Goal: Information Seeking & Learning: Find specific fact

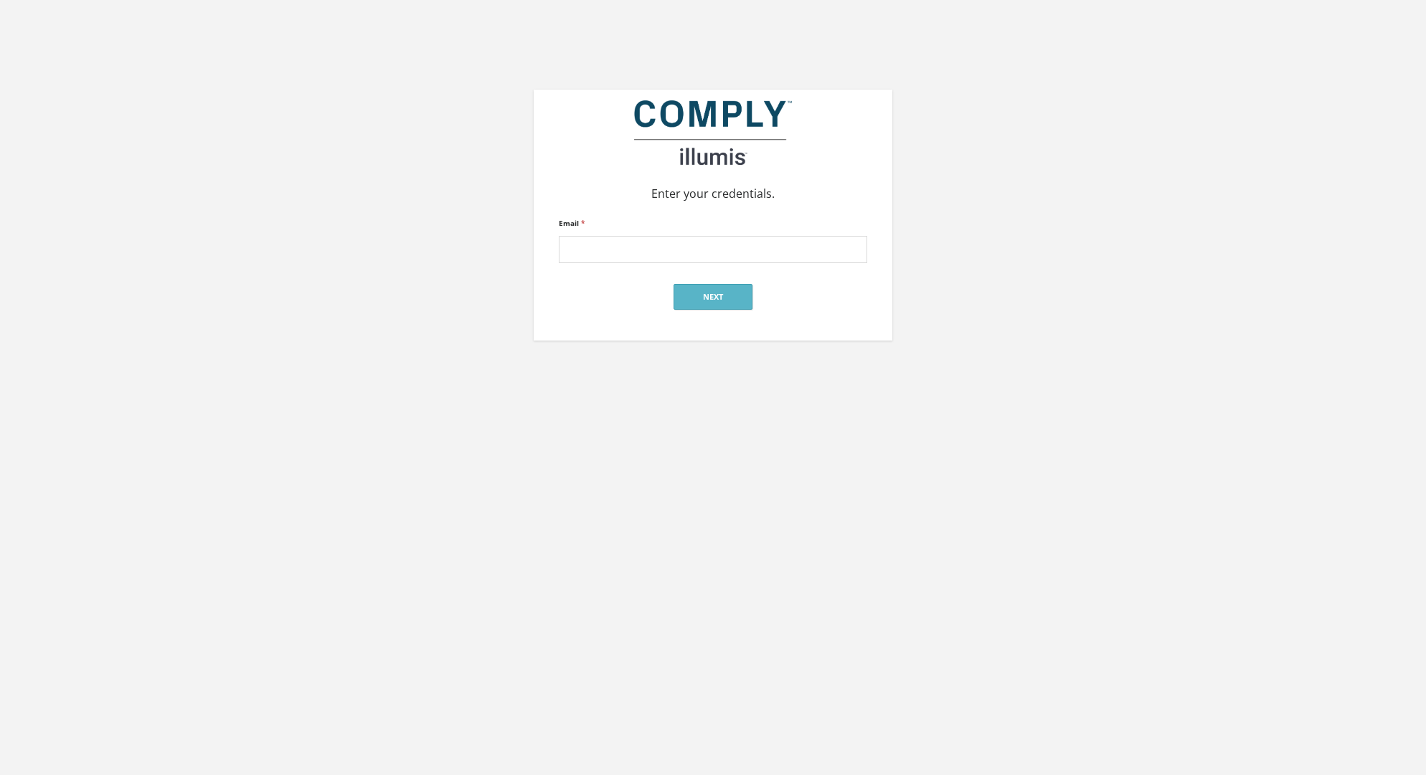
click at [656, 247] on input "Email *" at bounding box center [713, 249] width 308 height 27
type input "[EMAIL_ADDRESS][DOMAIN_NAME]"
click input "submit" at bounding box center [0, 0] width 0 height 0
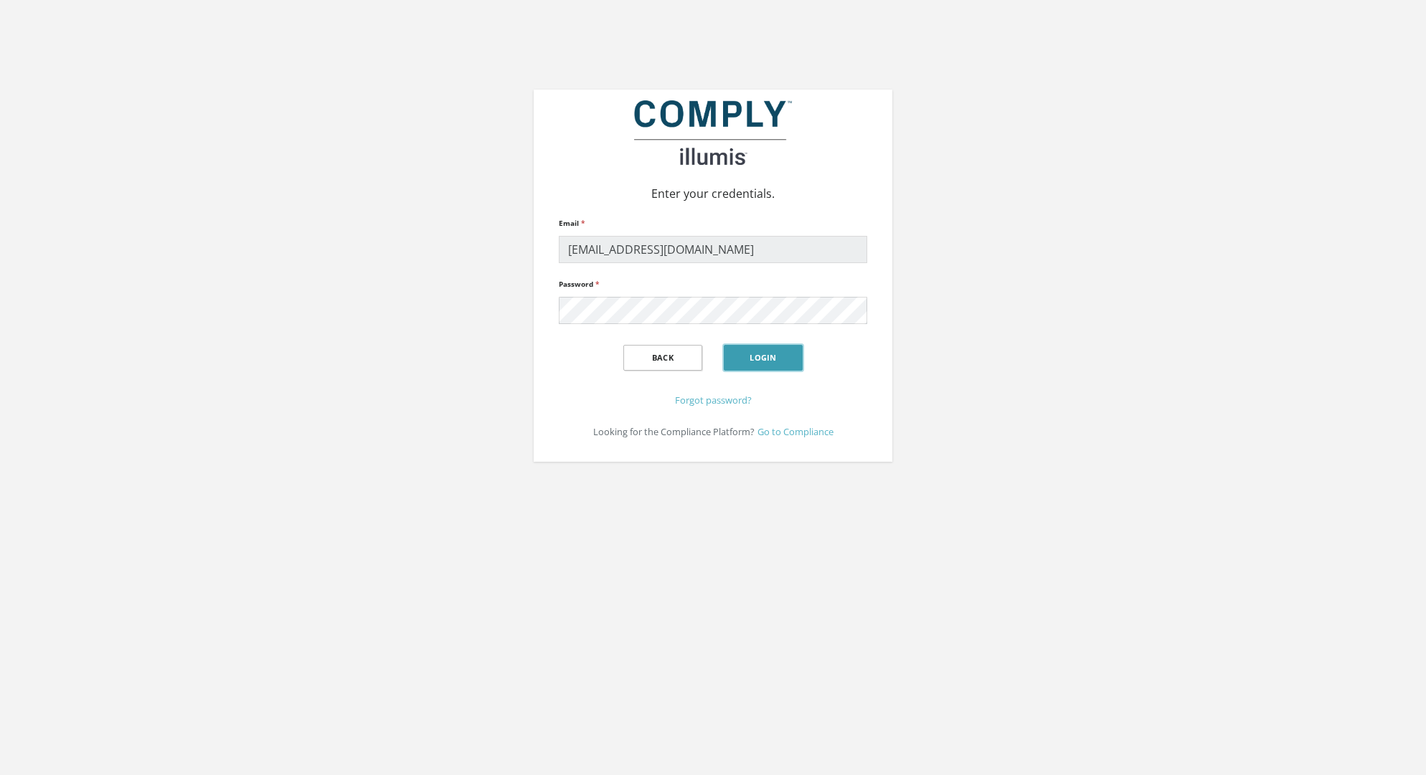
click at [753, 361] on button "Login" at bounding box center [763, 358] width 79 height 26
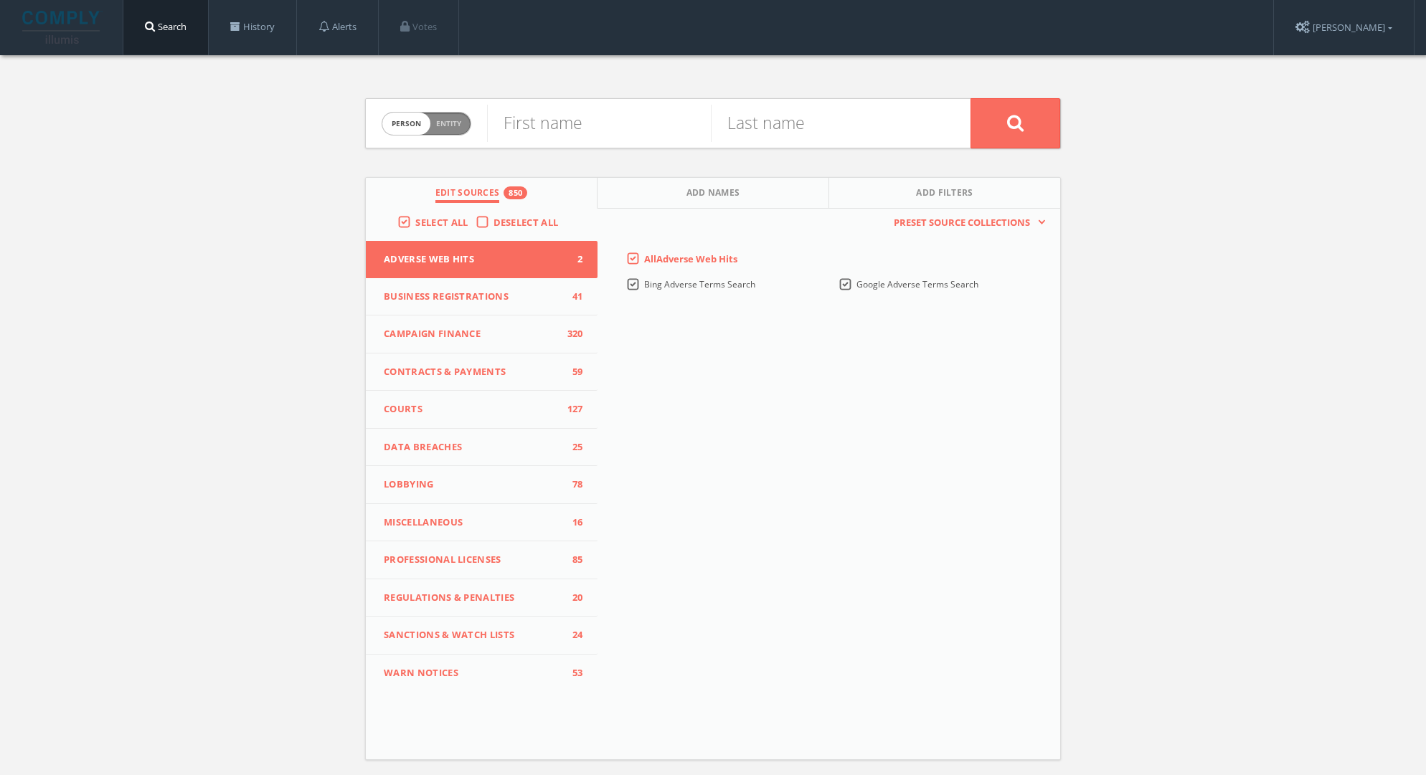
click at [451, 120] on span "Entity" at bounding box center [448, 123] width 25 height 11
checkbox input "true"
click at [549, 124] on input "text" at bounding box center [728, 123] width 483 height 37
type input "Gandhi Brigade"
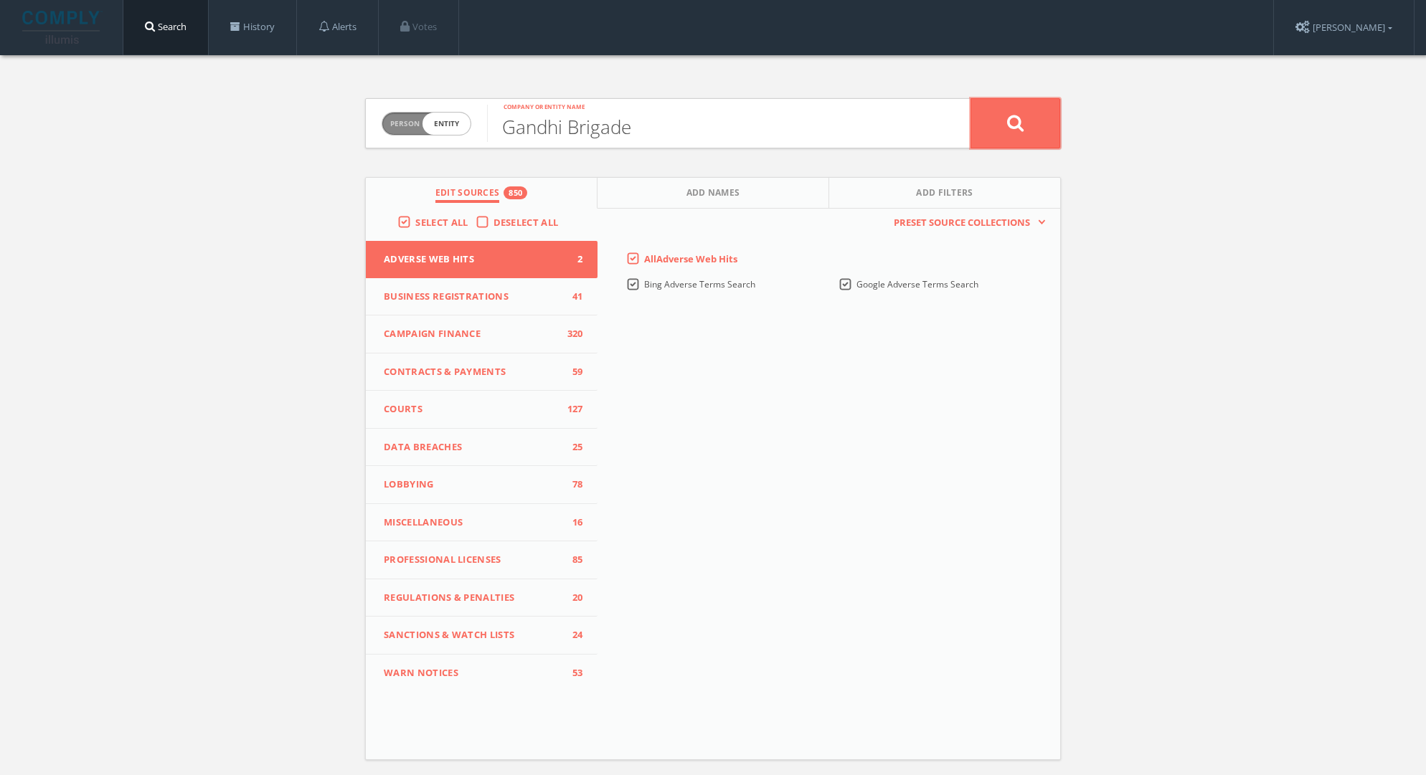
click at [1018, 127] on icon at bounding box center [1015, 123] width 17 height 18
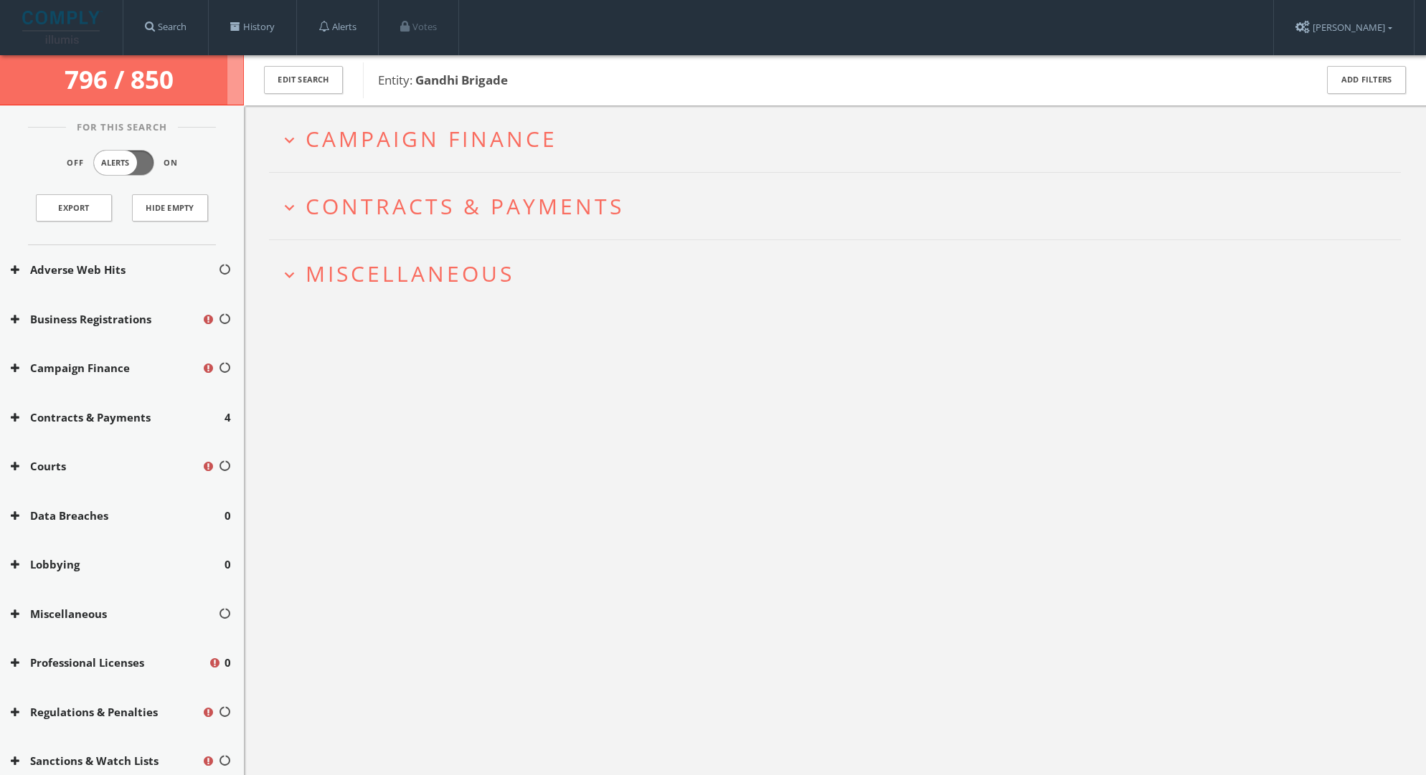
click at [474, 131] on span "Campaign Finance" at bounding box center [432, 138] width 252 height 29
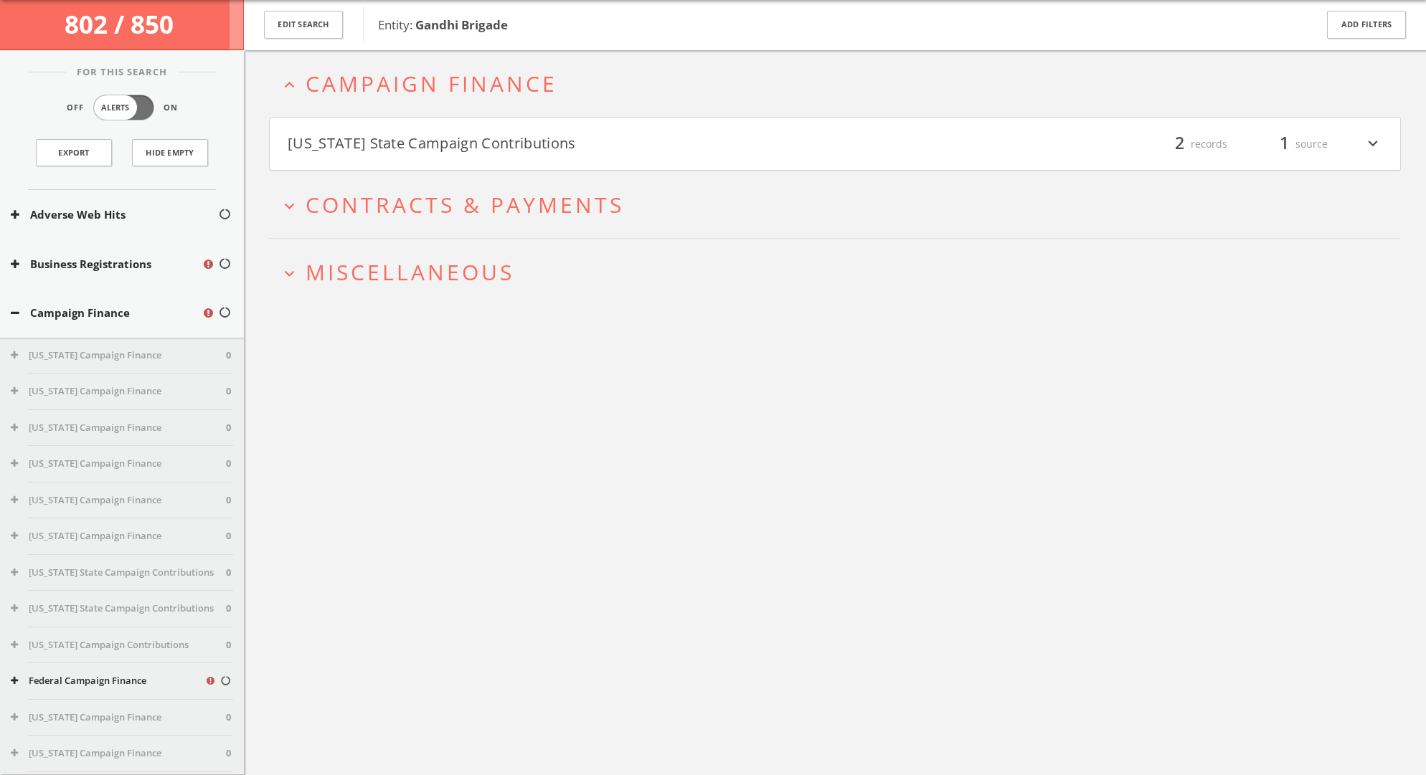
click at [471, 148] on button "[US_STATE] State Campaign Contributions" at bounding box center [561, 144] width 547 height 24
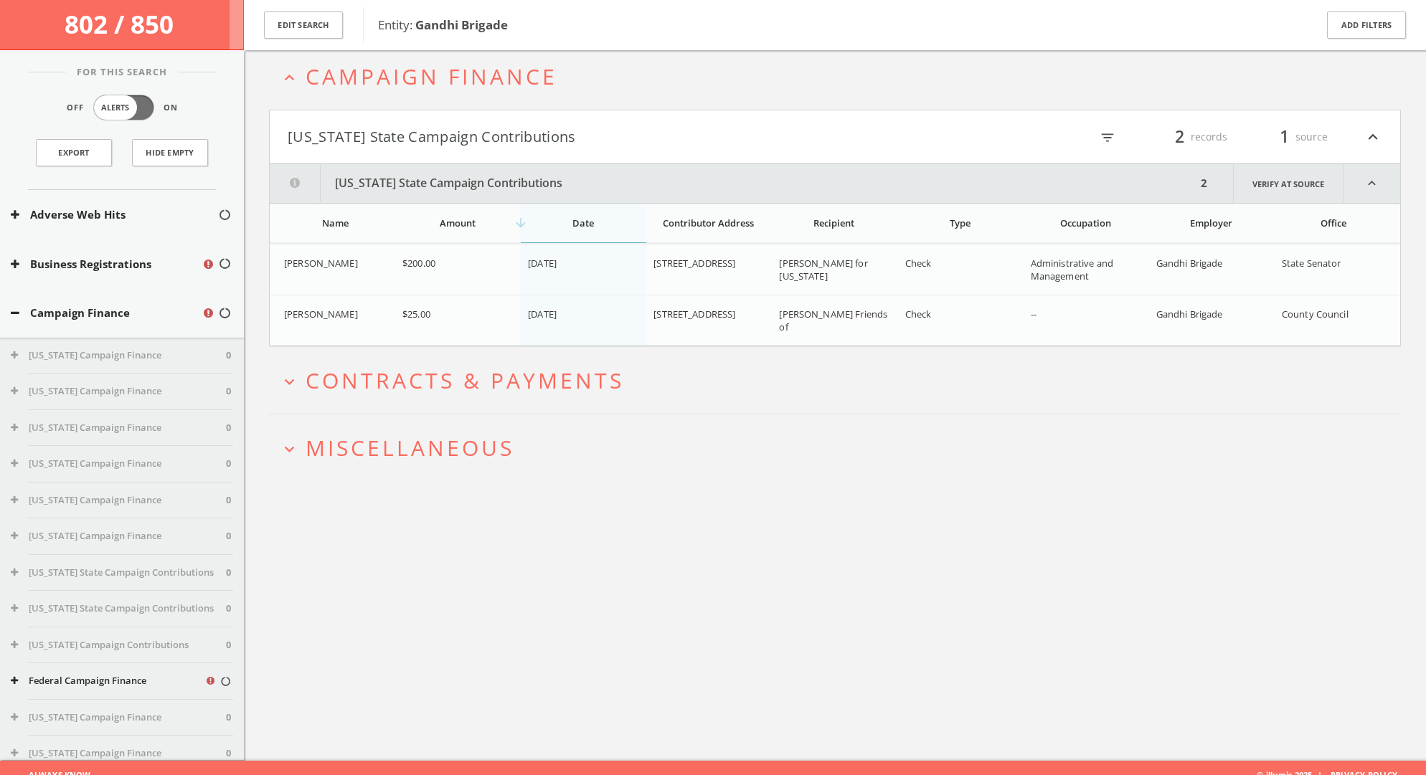
scroll to position [83, 0]
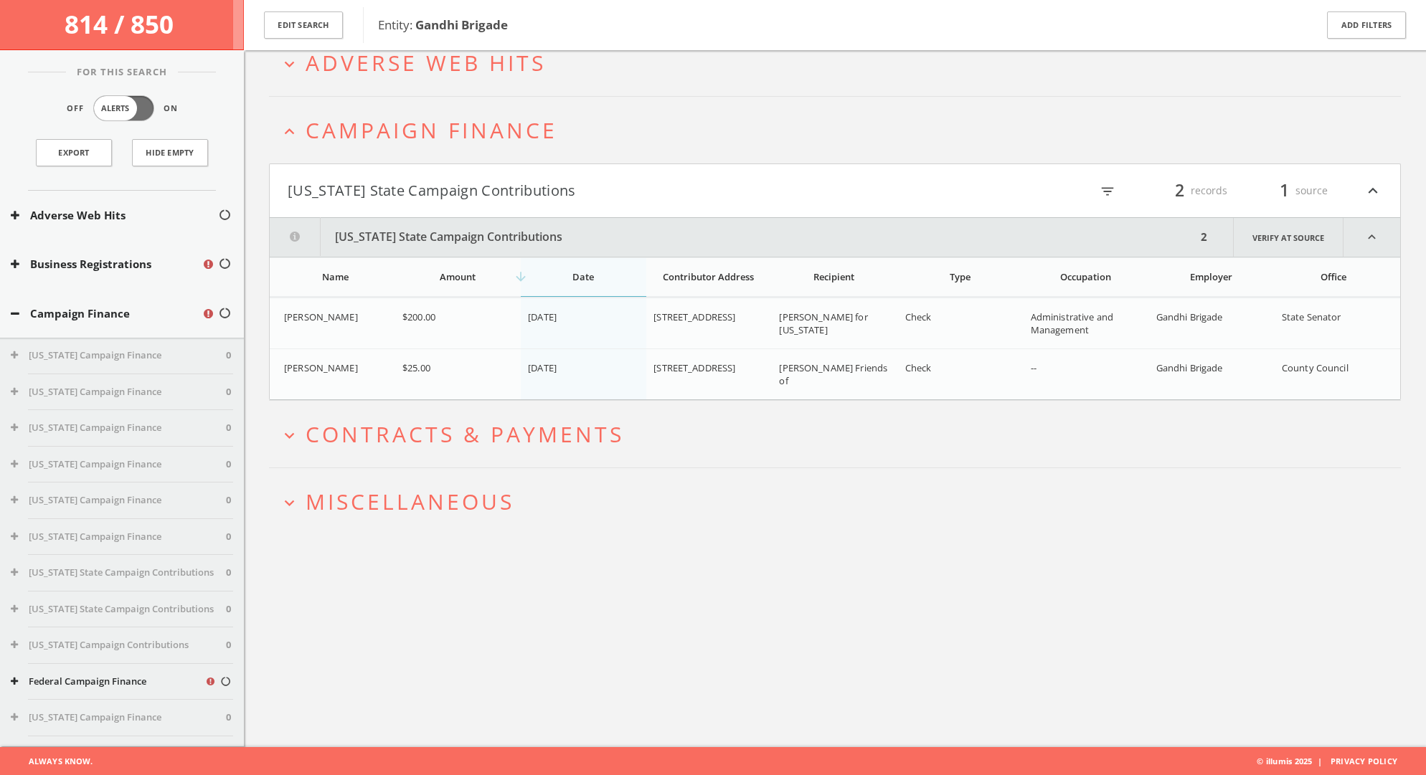
click at [441, 129] on span "Campaign Finance" at bounding box center [432, 129] width 252 height 29
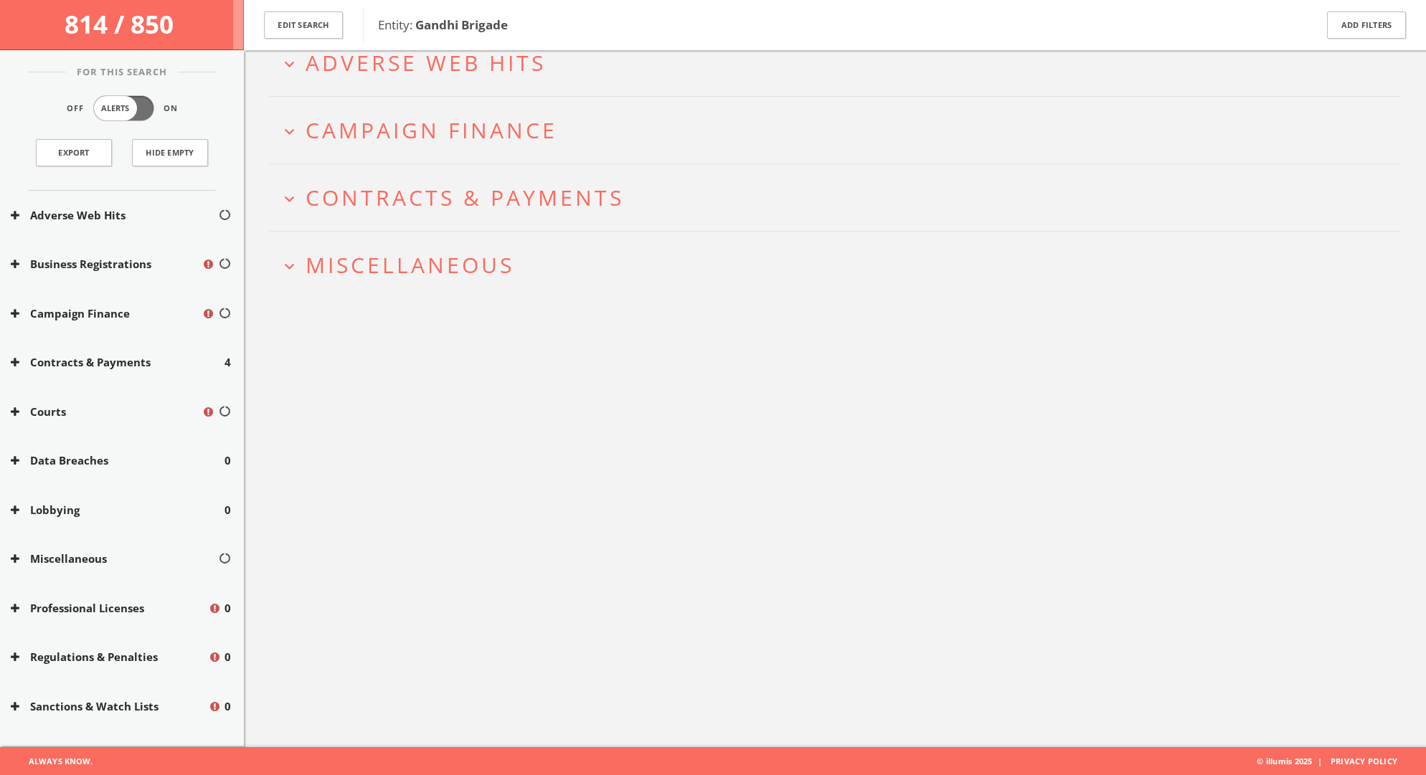
click at [458, 197] on span "Contracts & Payments" at bounding box center [465, 197] width 319 height 29
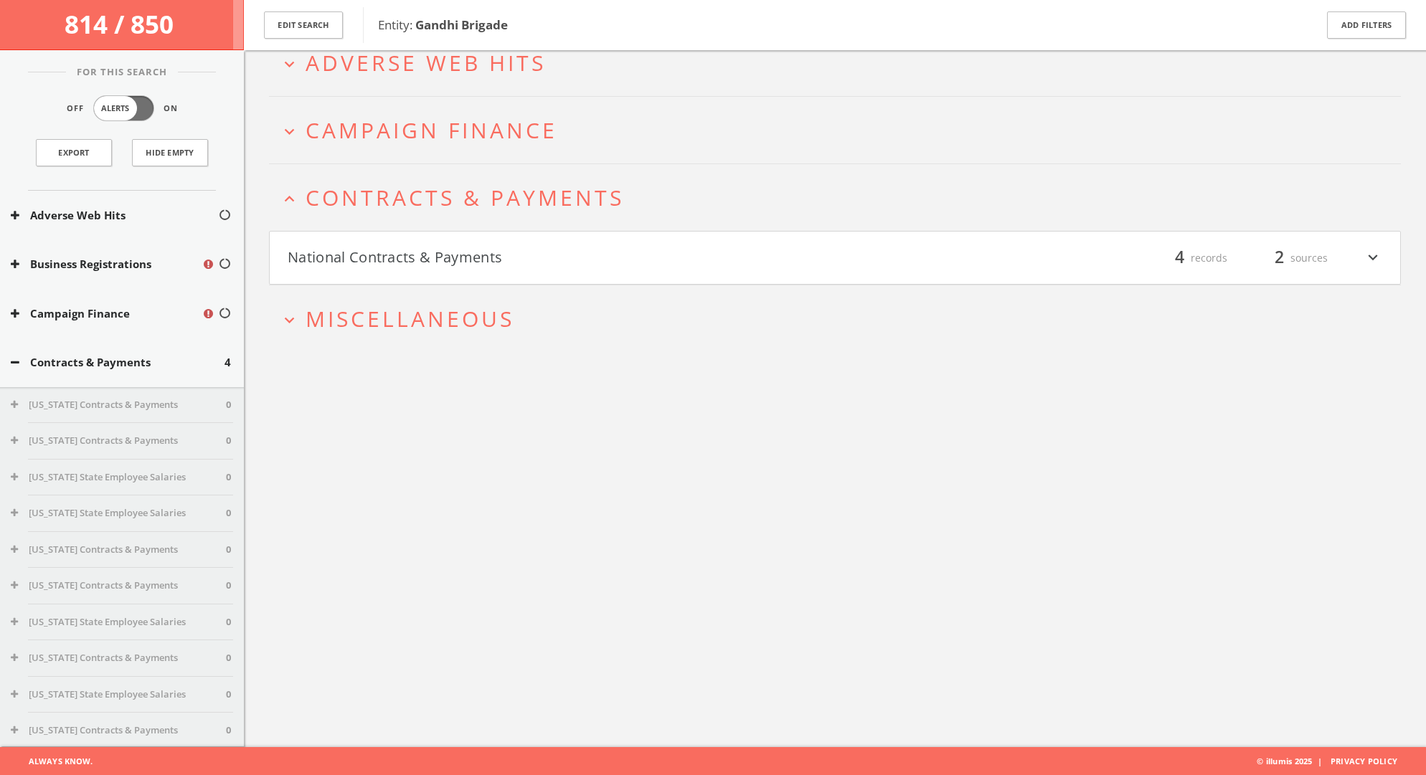
click at [448, 250] on button "National Contracts & Payments" at bounding box center [561, 258] width 547 height 24
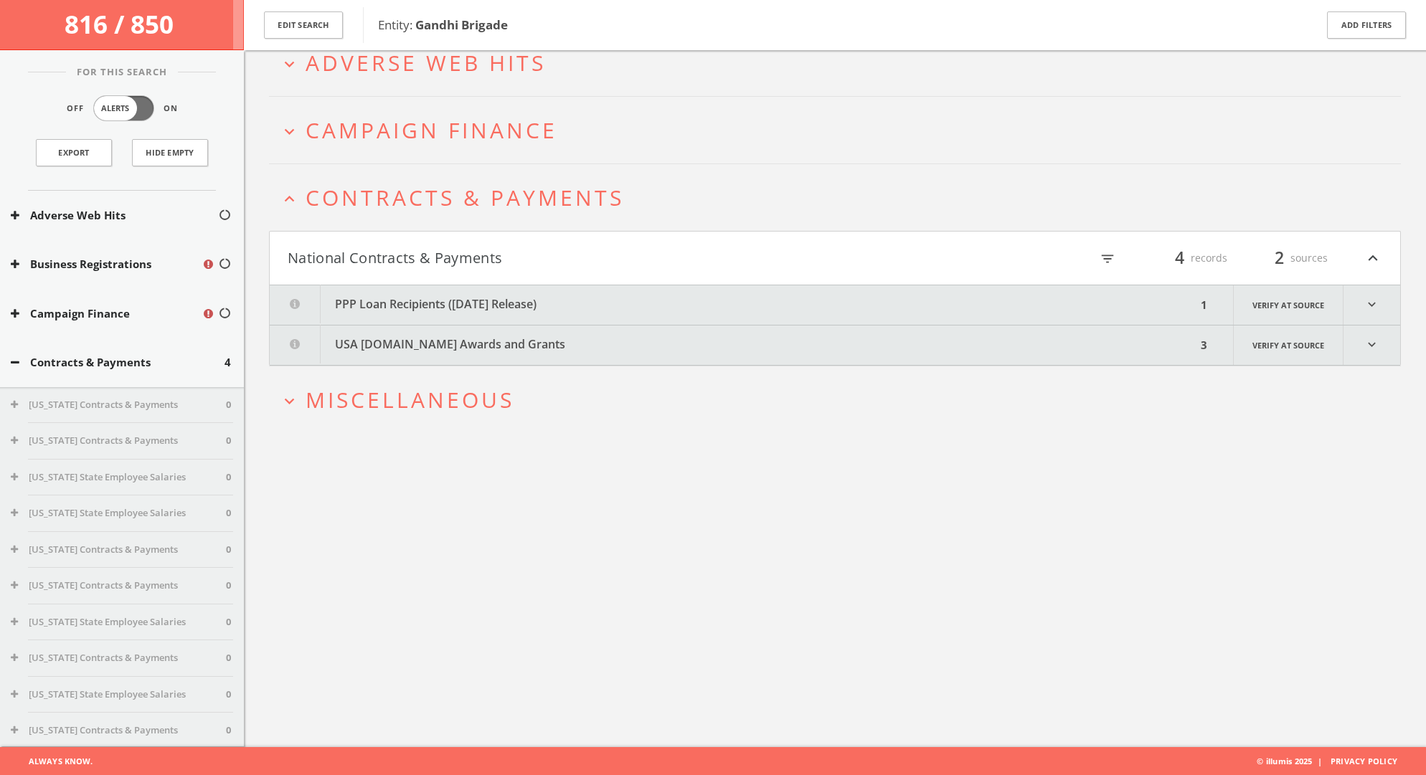
click at [550, 313] on button "PPP Loan Recipients (December 2020 Release)" at bounding box center [733, 305] width 927 height 39
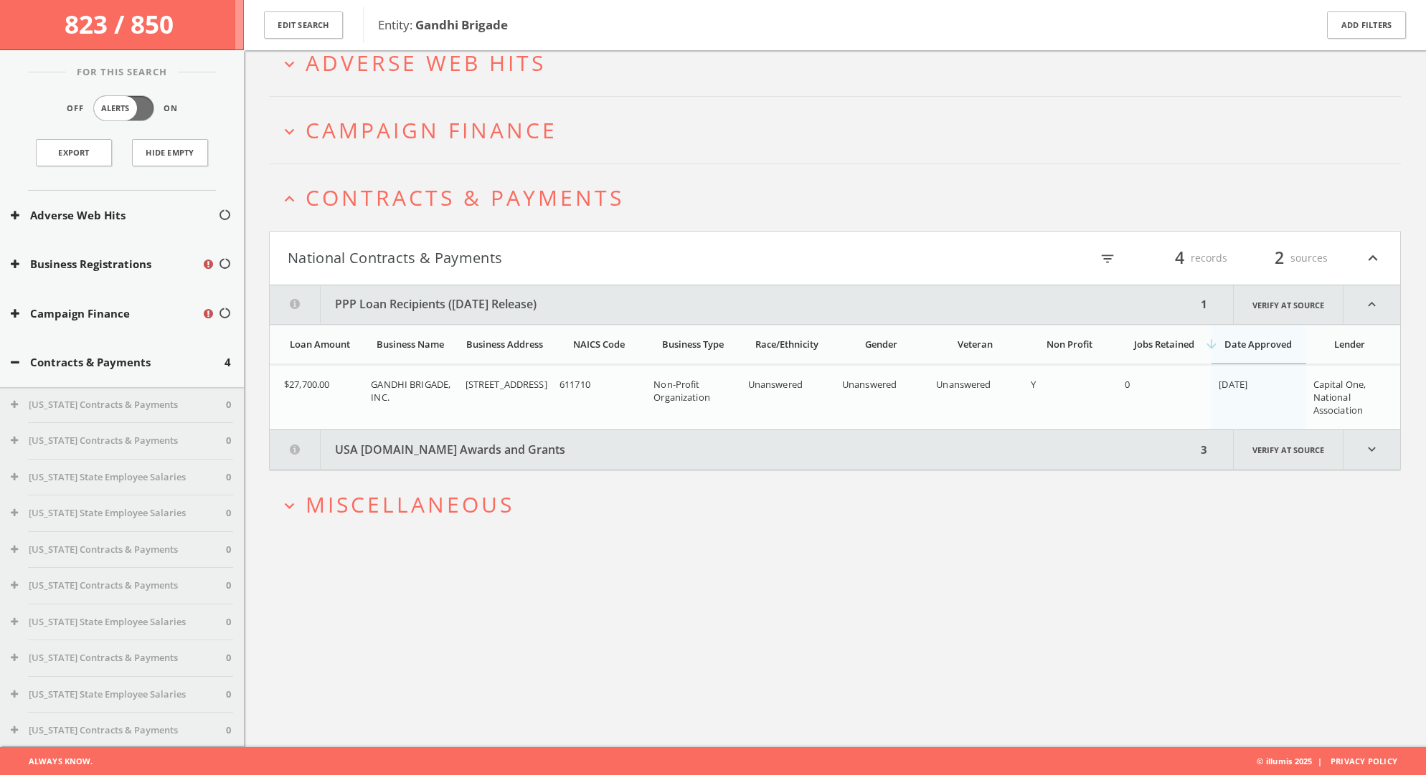
click at [549, 310] on button "PPP Loan Recipients (December 2020 Release)" at bounding box center [733, 305] width 927 height 39
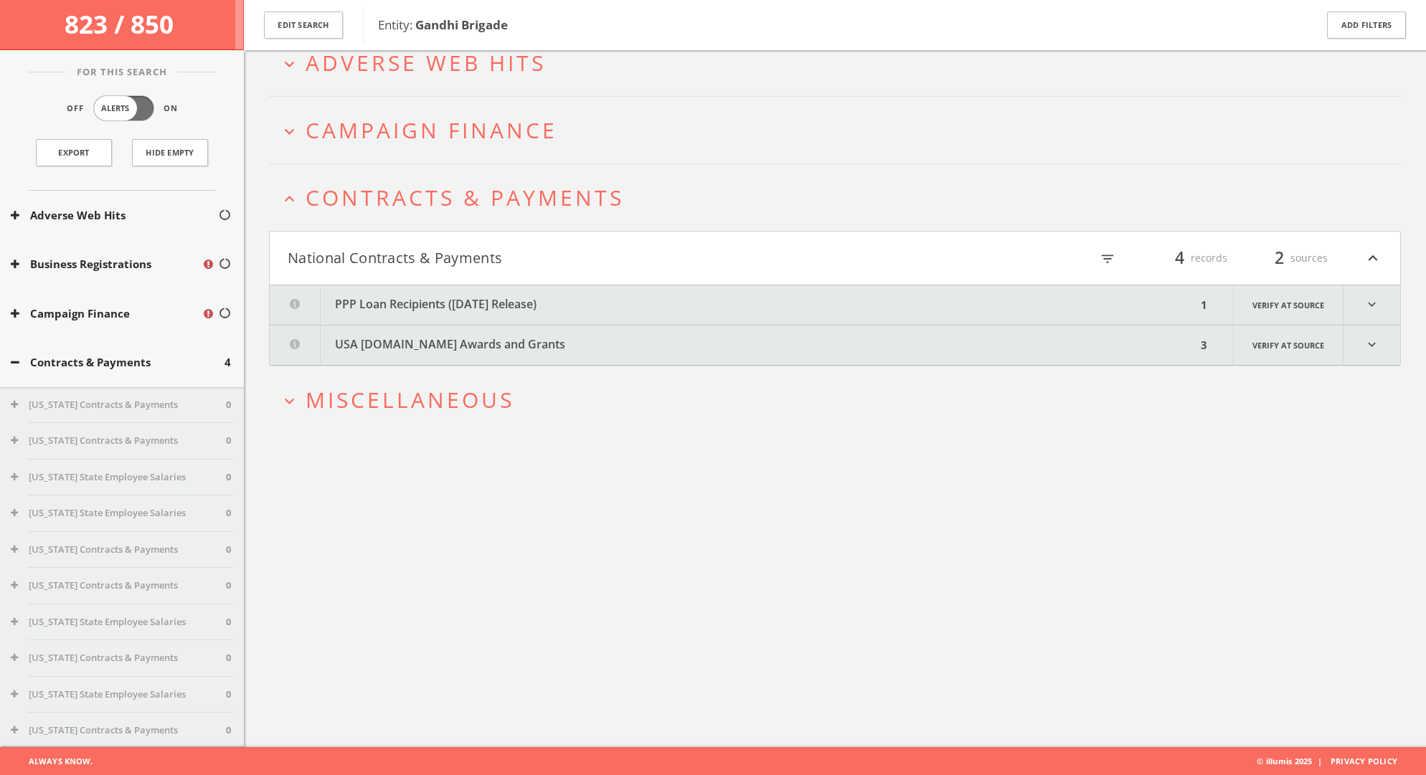
click at [456, 346] on button "USA Spending.gov Awards and Grants" at bounding box center [733, 345] width 927 height 39
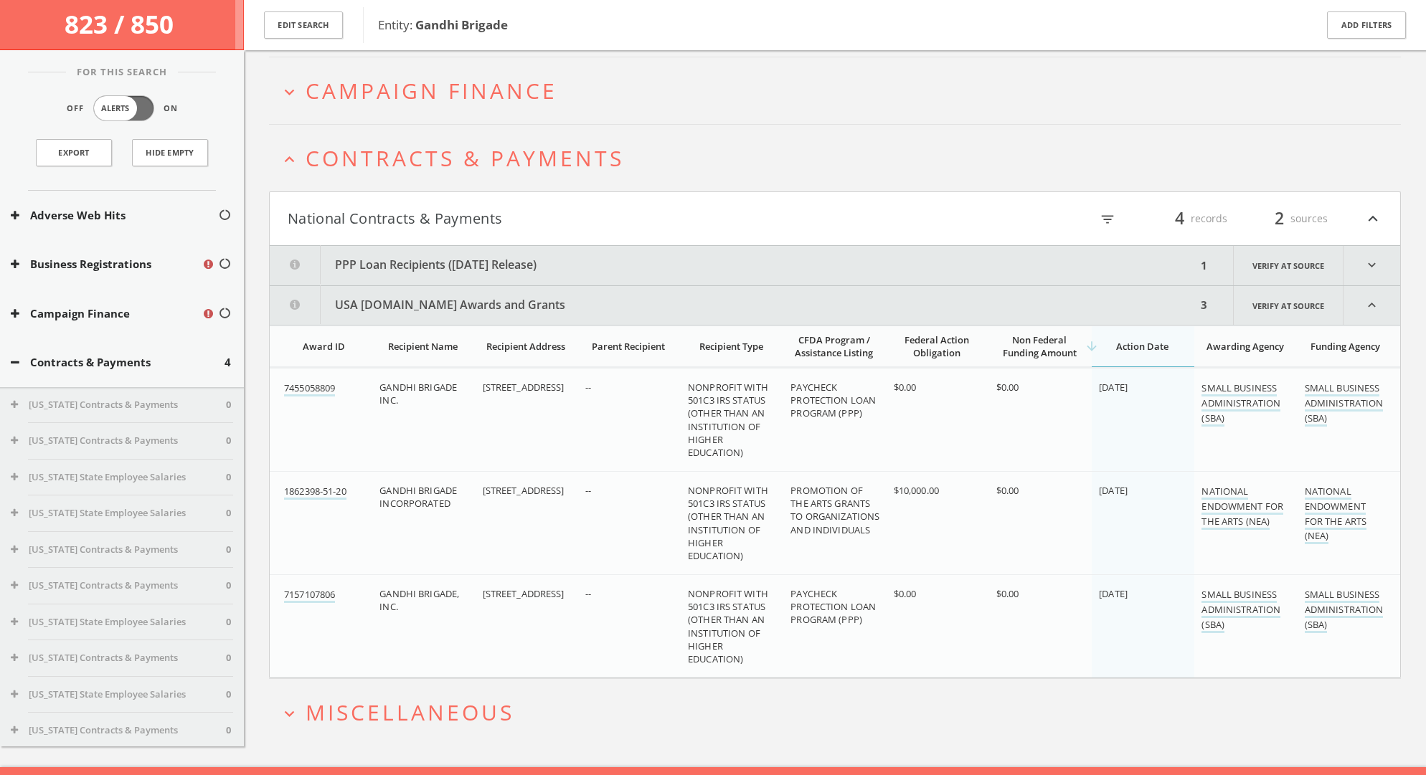
scroll to position [143, 0]
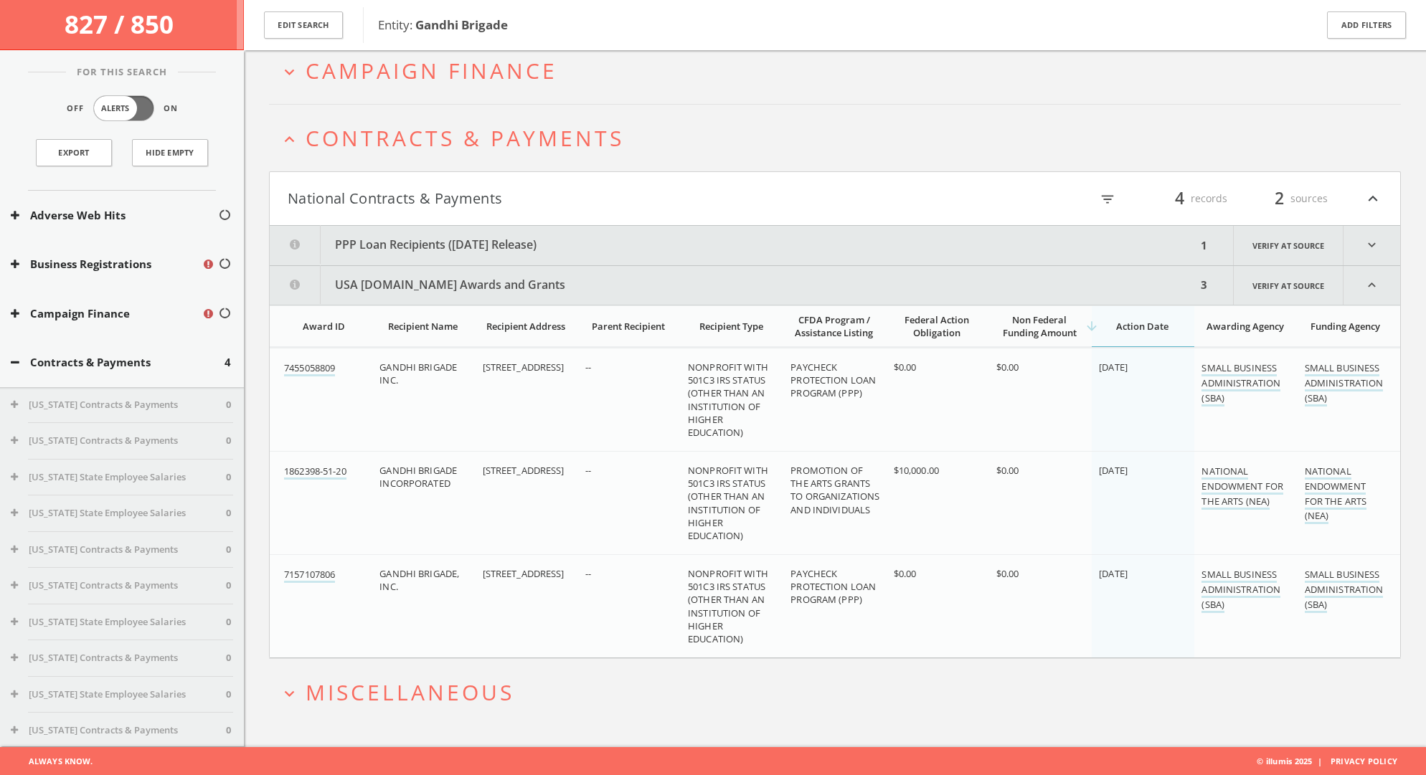
click at [485, 289] on button "USA Spending.gov Awards and Grants" at bounding box center [733, 285] width 927 height 39
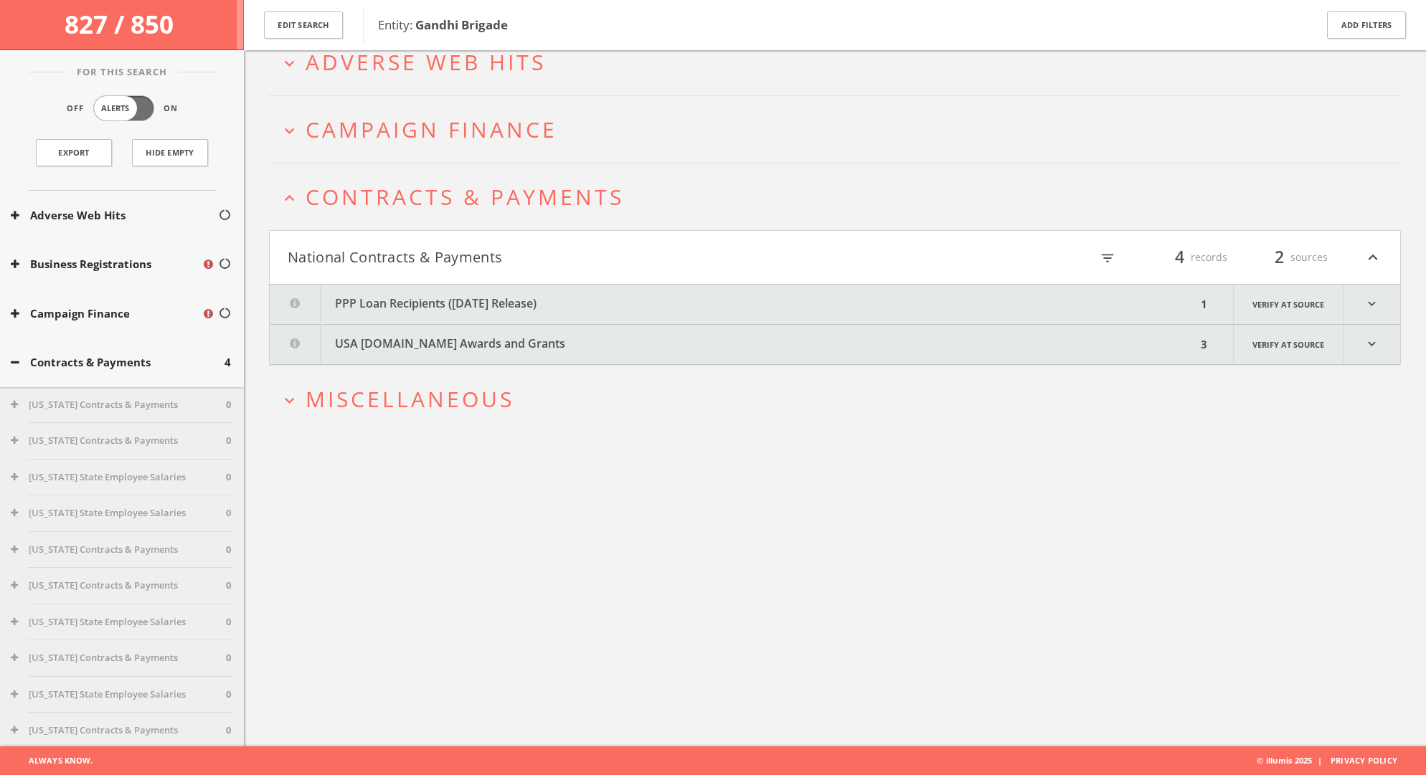
scroll to position [83, 0]
click at [496, 297] on button "PPP Loan Recipients (December 2020 Release)" at bounding box center [733, 305] width 927 height 39
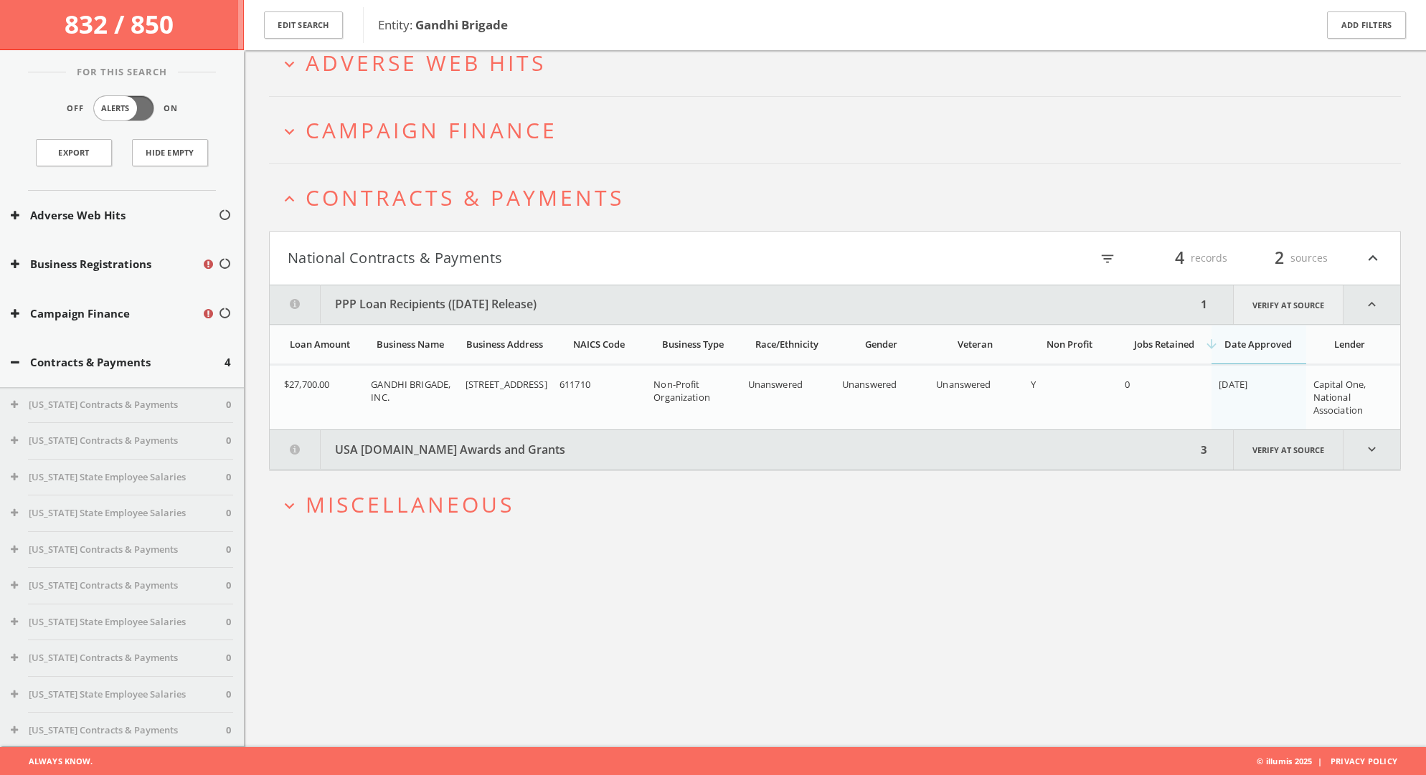
click at [1291, 308] on link "Verify at source" at bounding box center [1288, 305] width 110 height 39
click at [387, 529] on h2 "expand_more Miscellaneous" at bounding box center [835, 504] width 1132 height 67
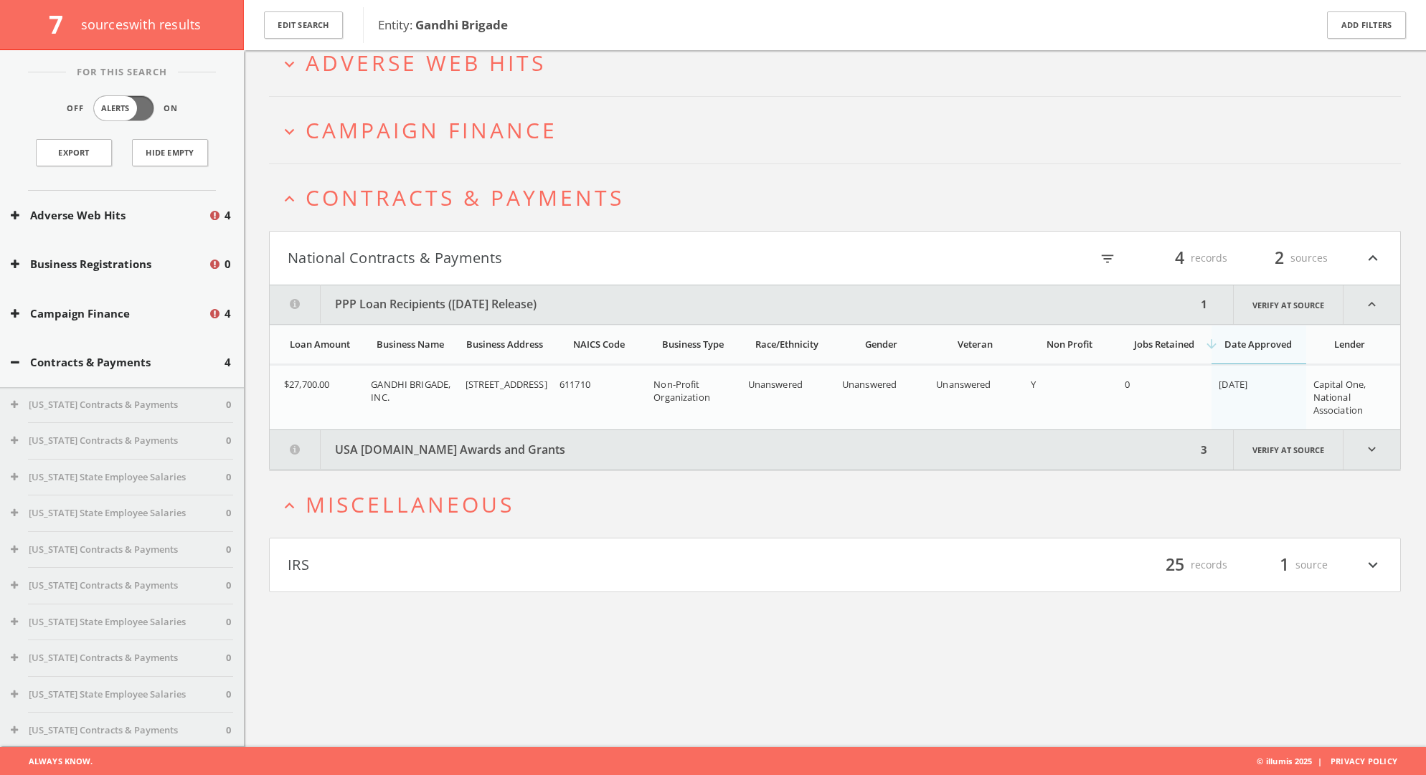
click at [386, 557] on button "IRS" at bounding box center [561, 565] width 547 height 24
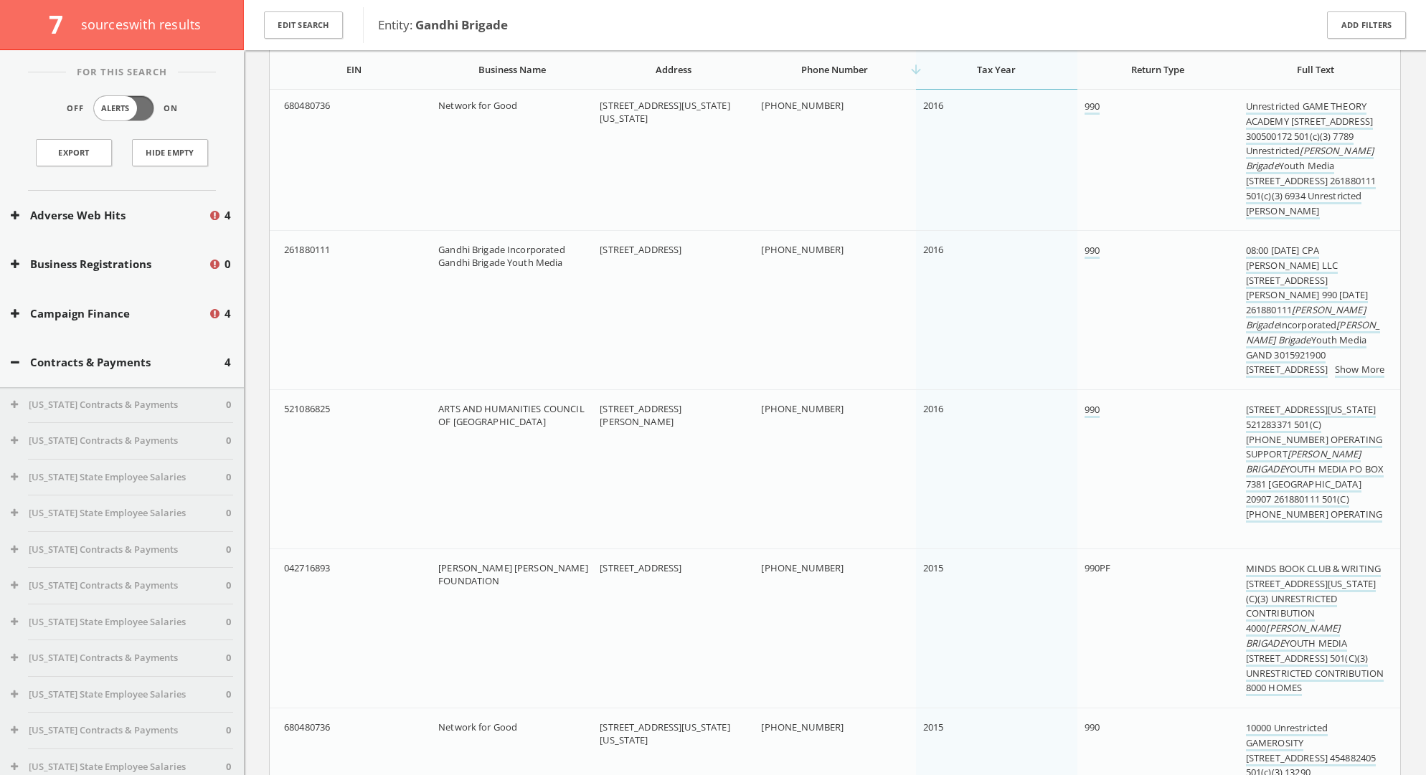
scroll to position [2151, 0]
